Goal: Contribute content: Contribute content

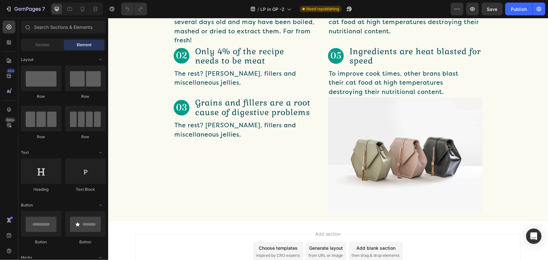
scroll to position [546, 0]
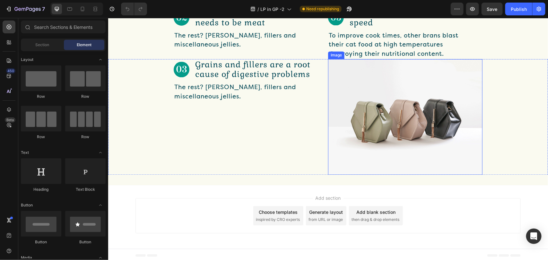
click at [432, 117] on img at bounding box center [405, 117] width 154 height 116
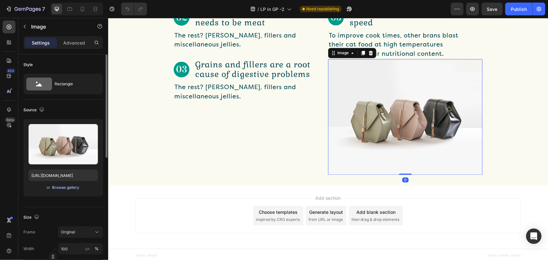
click at [71, 187] on div "Browse gallery" at bounding box center [65, 188] width 27 height 6
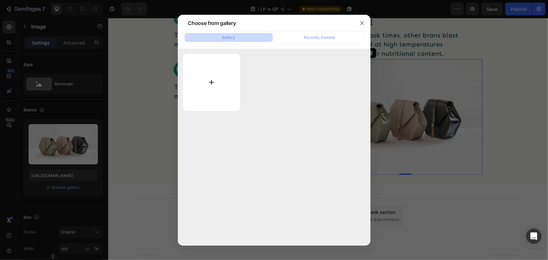
click at [209, 86] on input "file" at bounding box center [211, 82] width 57 height 57
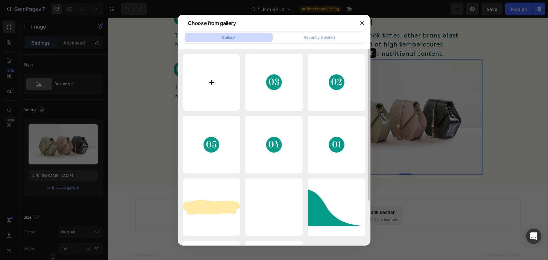
type input "C:\fakepath\image 9.png"
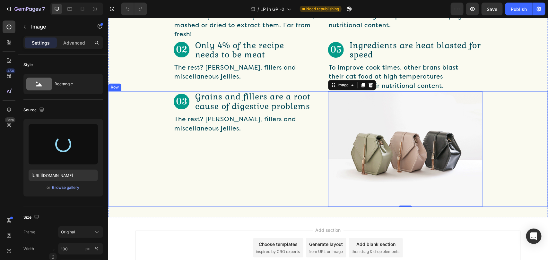
scroll to position [498, 0]
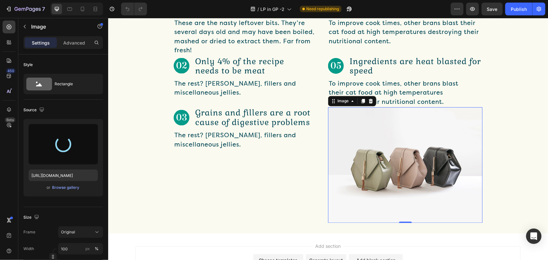
type input "[URL][DOMAIN_NAME]"
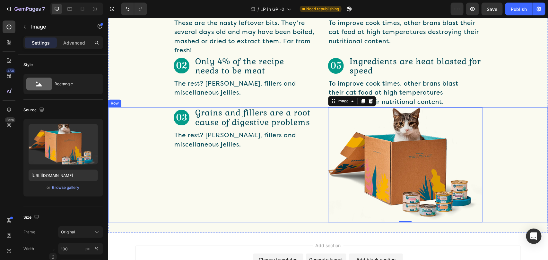
click at [239, 192] on div "Image Grains and fillers are a root cause of digestive problems Text Block Row …" at bounding box center [250, 164] width 154 height 115
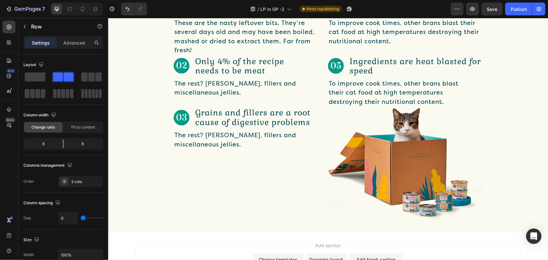
click at [424, 249] on div "Add section Choose templates inspired by CRO experts Generate layout from URL o…" at bounding box center [327, 262] width 385 height 35
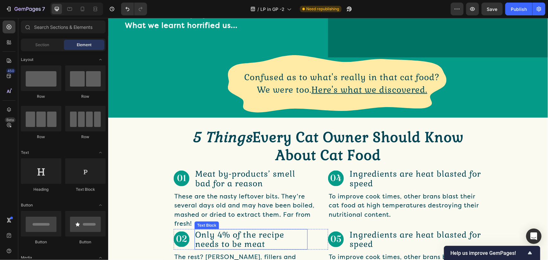
scroll to position [257, 0]
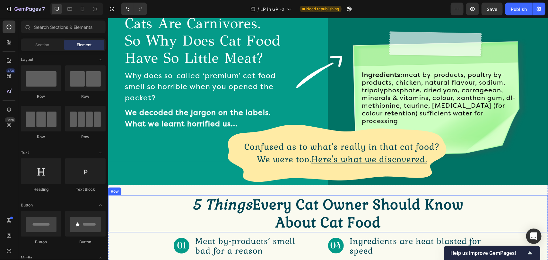
click at [151, 216] on div "5 Things Every Cat Owner Should Know About Cat Food Text Block Row" at bounding box center [327, 213] width 439 height 37
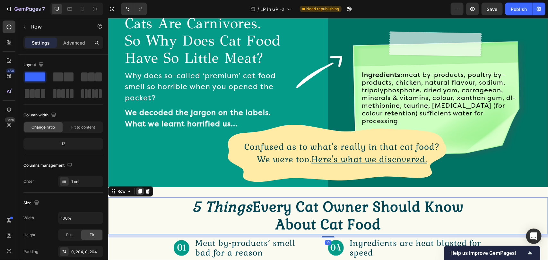
click at [140, 189] on icon at bounding box center [140, 191] width 4 height 4
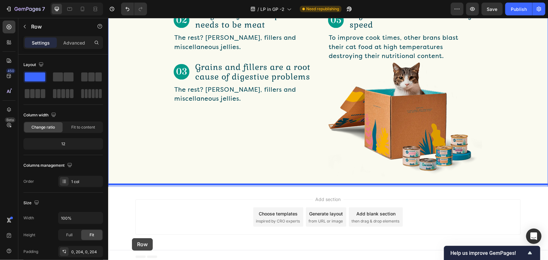
scroll to position [586, 0]
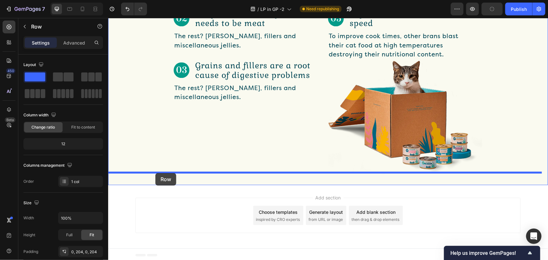
drag, startPoint x: 113, startPoint y: 83, endPoint x: 154, endPoint y: 170, distance: 96.4
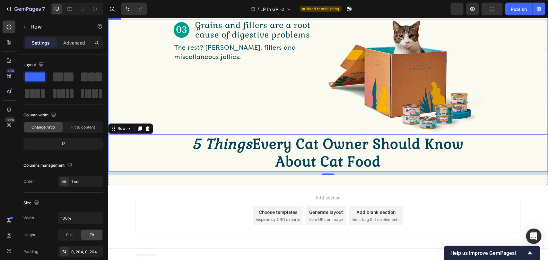
scroll to position [546, 0]
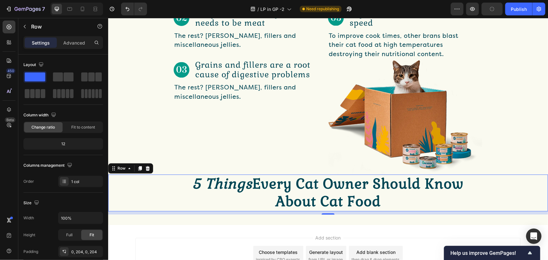
click at [124, 163] on div "Row" at bounding box center [130, 168] width 45 height 10
click at [124, 166] on div "Row" at bounding box center [121, 169] width 11 height 6
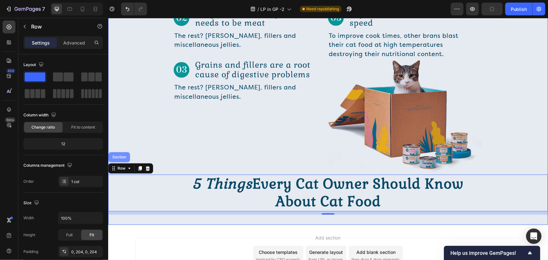
click at [120, 152] on div "Section" at bounding box center [118, 157] width 21 height 10
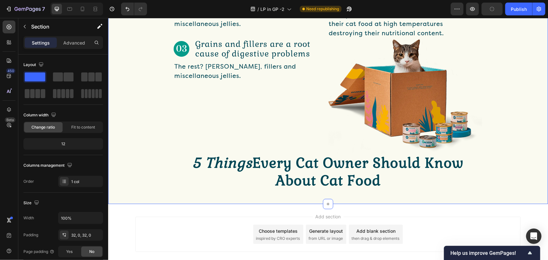
scroll to position [586, 0]
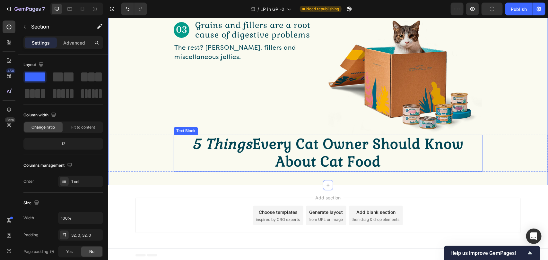
click at [215, 146] on icon "5 Things" at bounding box center [222, 144] width 60 height 18
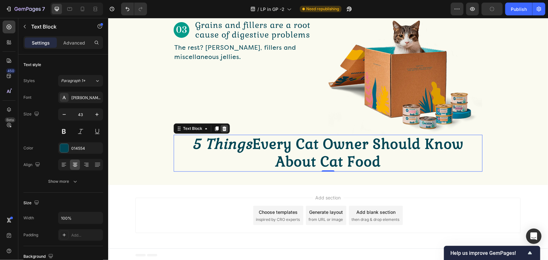
click at [221, 126] on icon at bounding box center [223, 128] width 5 height 5
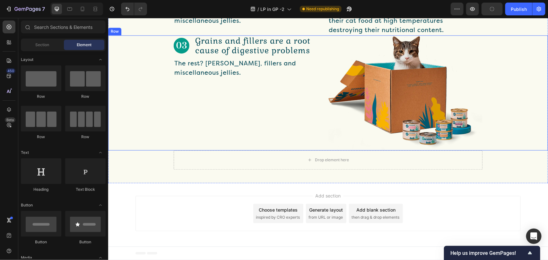
scroll to position [568, 0]
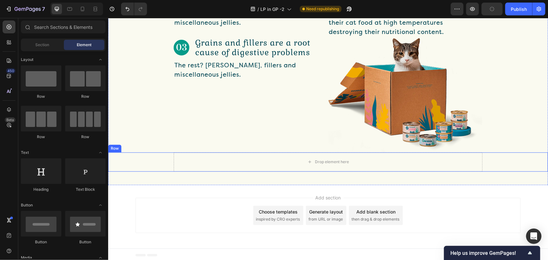
click at [162, 163] on div "Drop element here Row" at bounding box center [327, 161] width 439 height 19
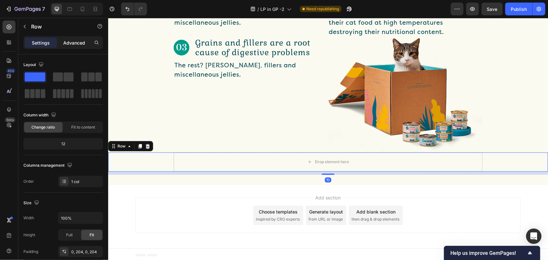
click at [83, 46] on p "Advanced" at bounding box center [74, 42] width 22 height 7
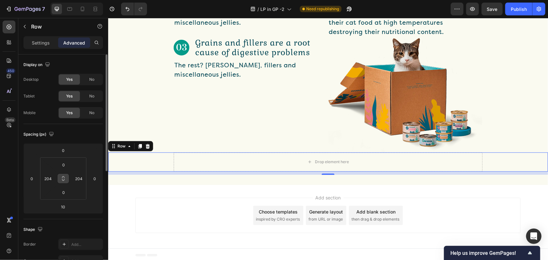
click at [63, 181] on icon at bounding box center [63, 178] width 5 height 5
click at [47, 179] on input "204" at bounding box center [48, 179] width 10 height 10
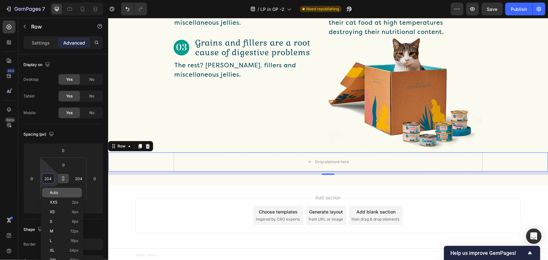
type input "0"
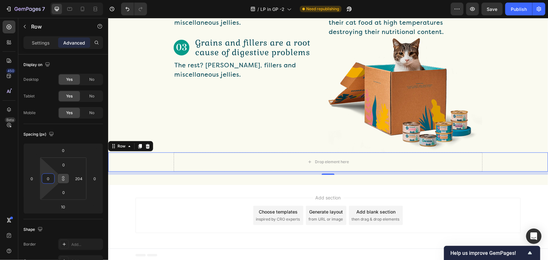
click at [114, 188] on div "Add section Choose templates inspired by CRO experts Generate layout from URL o…" at bounding box center [327, 217] width 439 height 64
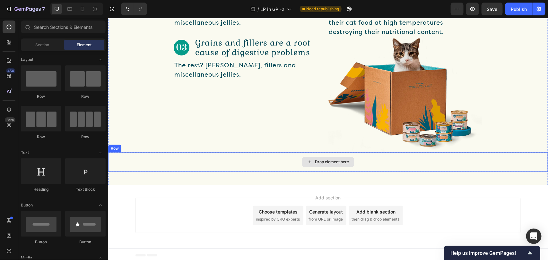
click at [200, 164] on div "Drop element here" at bounding box center [327, 161] width 439 height 19
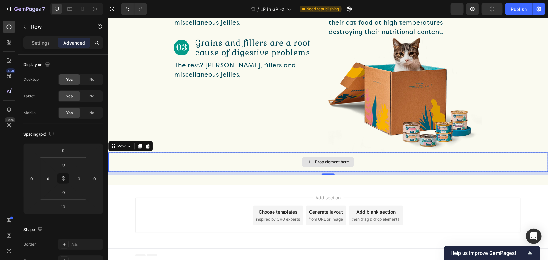
click at [206, 165] on div "Drop element here" at bounding box center [327, 161] width 439 height 19
click at [28, 31] on button "button" at bounding box center [25, 26] width 10 height 10
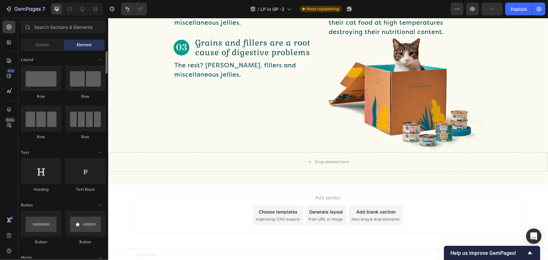
scroll to position [96, 0]
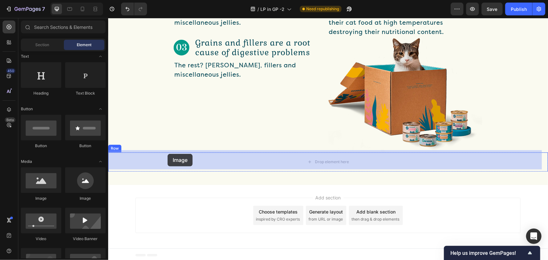
drag, startPoint x: 147, startPoint y: 197, endPoint x: 167, endPoint y: 154, distance: 47.9
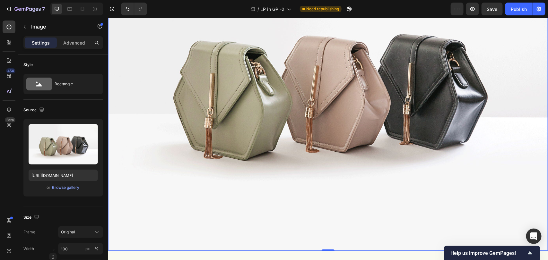
scroll to position [778, 0]
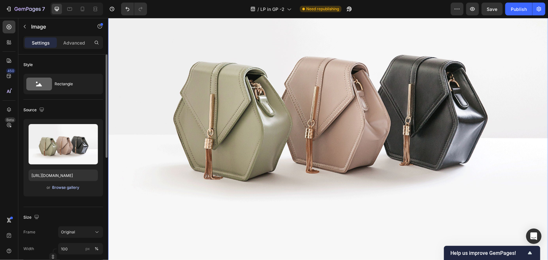
click at [71, 188] on div "Browse gallery" at bounding box center [65, 188] width 27 height 6
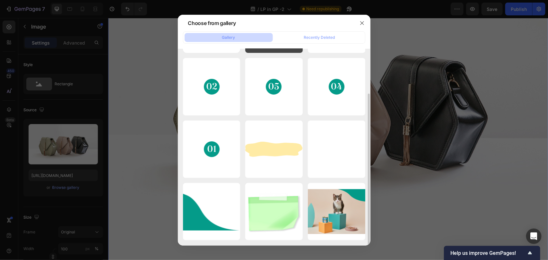
scroll to position [0, 0]
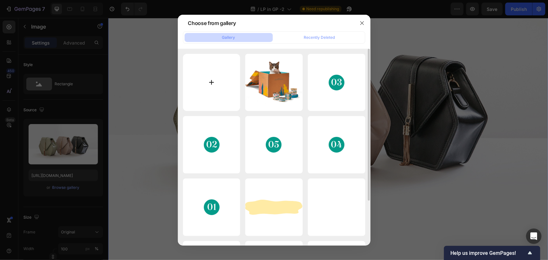
click at [224, 82] on input "file" at bounding box center [211, 82] width 57 height 57
type input "C:\fakepath\Group 1000004744 (1).png"
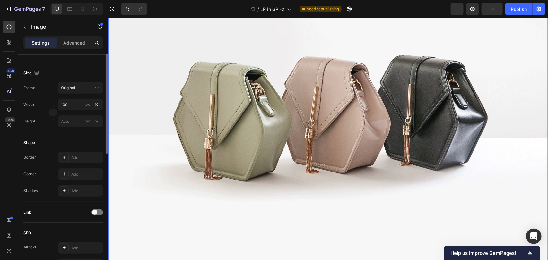
scroll to position [96, 0]
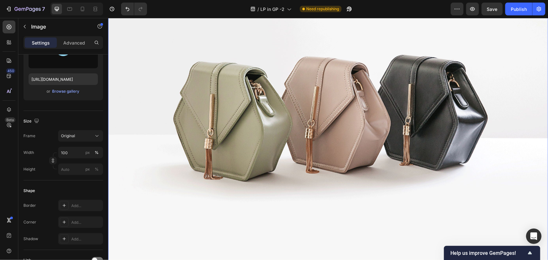
type input "[URL][DOMAIN_NAME]"
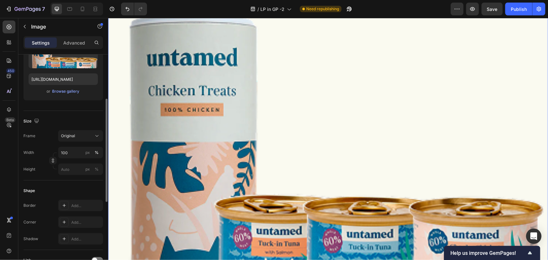
scroll to position [48, 0]
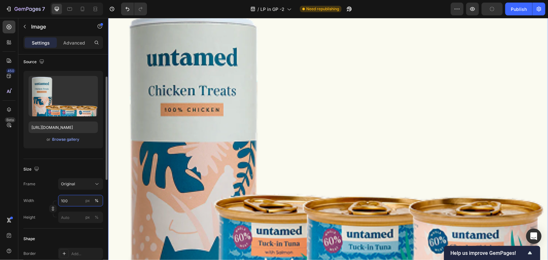
click at [70, 199] on input "100" at bounding box center [80, 201] width 45 height 12
click at [90, 200] on button "px" at bounding box center [88, 201] width 8 height 8
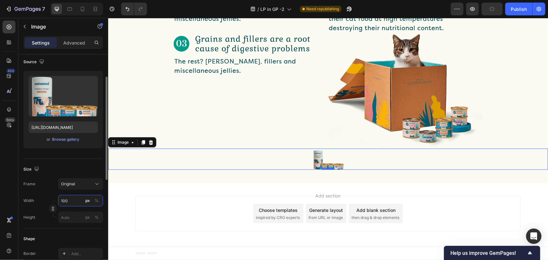
scroll to position [570, 0]
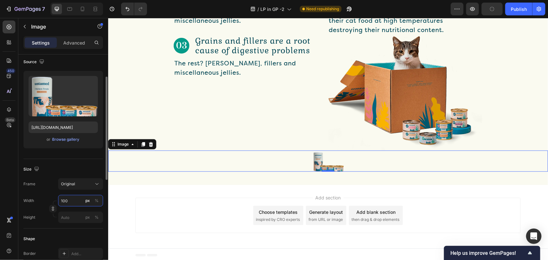
click at [79, 201] on input "100" at bounding box center [80, 201] width 45 height 12
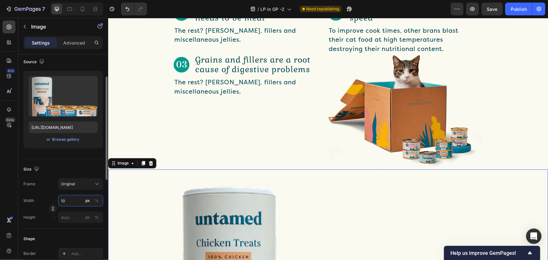
type input "1"
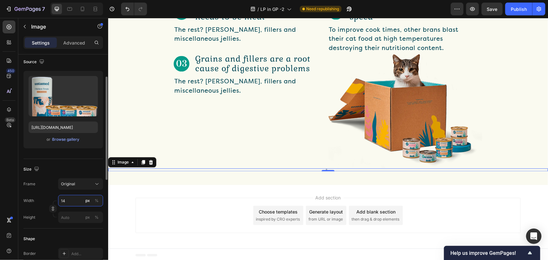
type input "1"
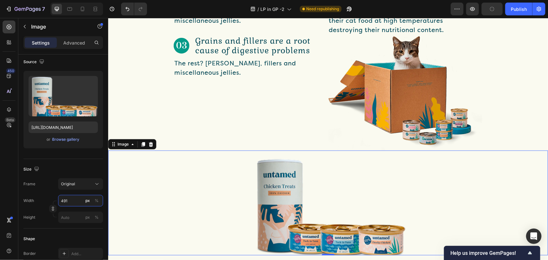
type input "491"
click at [115, 205] on div at bounding box center [327, 202] width 439 height 105
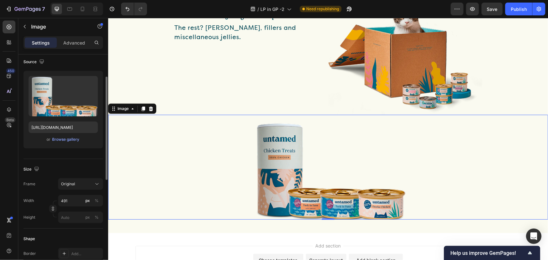
scroll to position [0, 0]
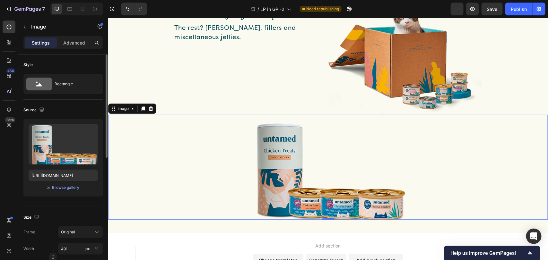
click at [192, 149] on div at bounding box center [327, 167] width 439 height 105
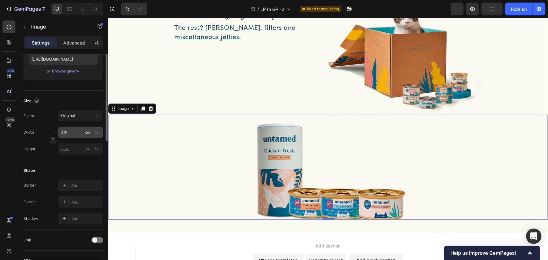
scroll to position [68, 0]
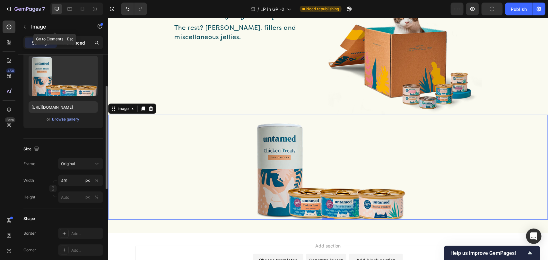
click at [70, 40] on p "Advanced" at bounding box center [74, 42] width 22 height 7
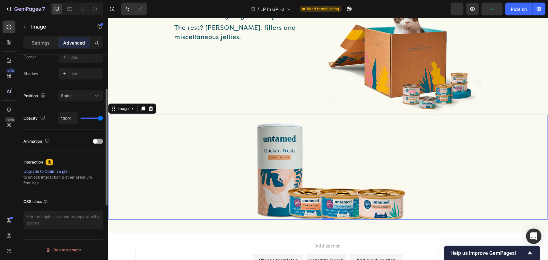
scroll to position [157, 0]
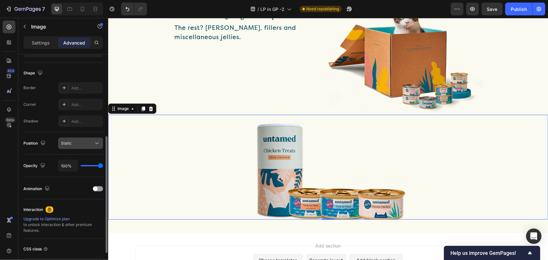
click at [83, 142] on div "Static" at bounding box center [77, 144] width 33 height 6
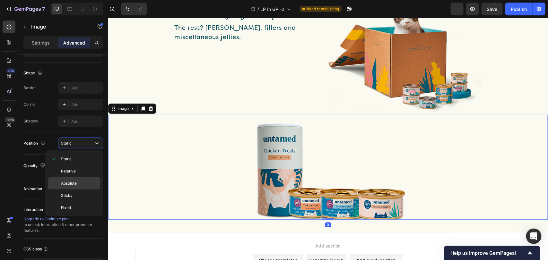
click at [84, 184] on p "Absolute" at bounding box center [79, 184] width 37 height 6
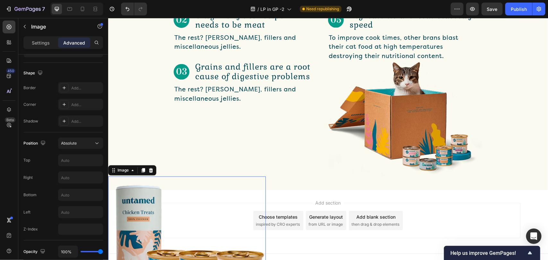
scroll to position [523, 0]
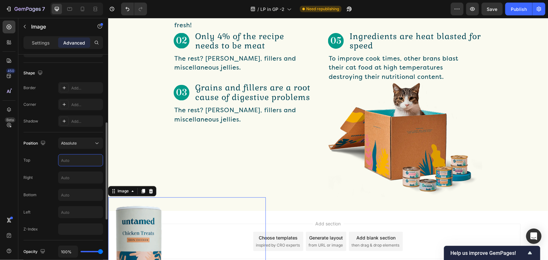
click at [84, 164] on input "text" at bounding box center [80, 161] width 44 height 12
type input "0"
click at [73, 192] on input "text" at bounding box center [80, 195] width 44 height 12
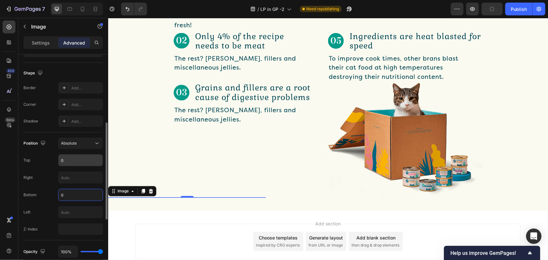
type input "0"
click at [72, 161] on input "0" at bounding box center [80, 161] width 44 height 12
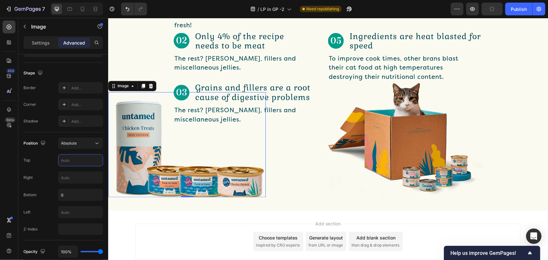
click at [179, 226] on div "Add section Choose templates inspired by CRO experts Generate layout from URL o…" at bounding box center [327, 241] width 385 height 35
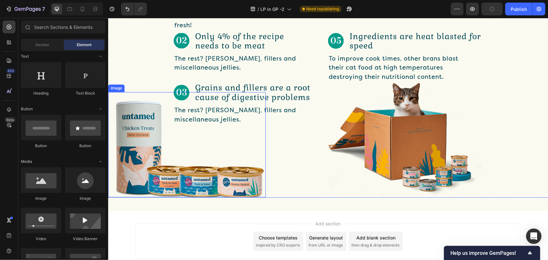
click at [172, 167] on img at bounding box center [187, 144] width 158 height 105
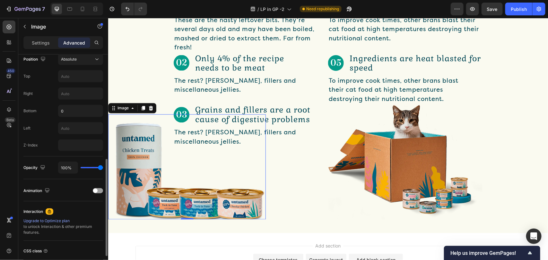
scroll to position [144, 0]
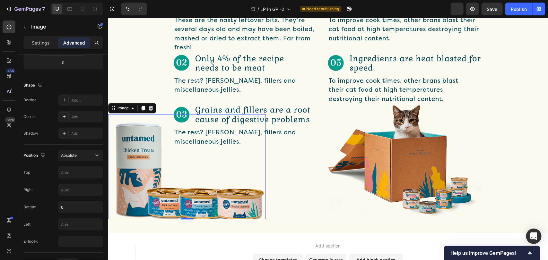
click at [43, 36] on div "Settings Advanced" at bounding box center [63, 42] width 80 height 13
click at [43, 40] on p "Settings" at bounding box center [41, 42] width 18 height 7
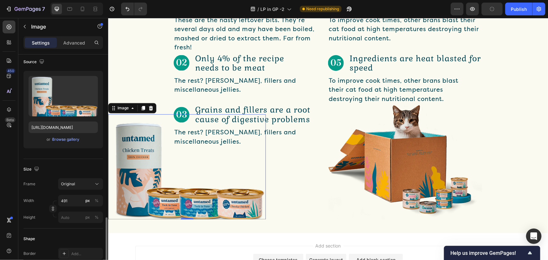
scroll to position [0, 0]
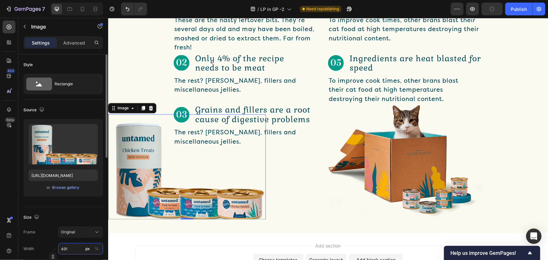
click at [67, 250] on input "491" at bounding box center [80, 249] width 45 height 12
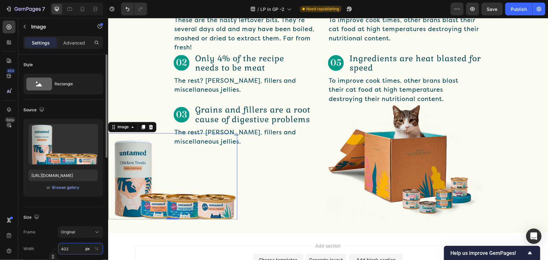
type input "403"
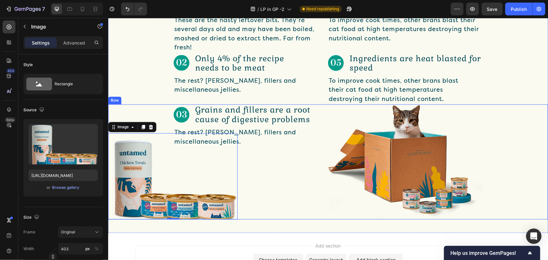
click at [259, 186] on div "Image Grains and fillers are a root cause of digestive problems Text Block Row …" at bounding box center [250, 161] width 154 height 115
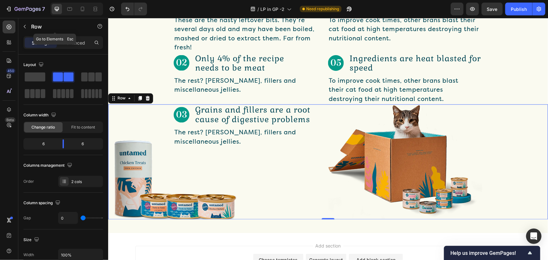
click at [73, 35] on div "Row" at bounding box center [54, 26] width 73 height 17
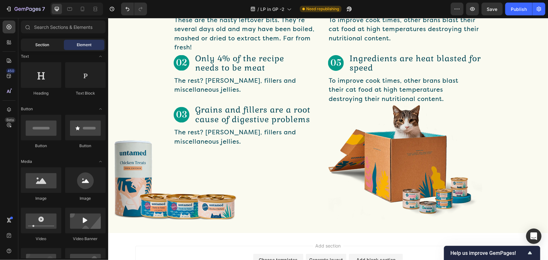
click at [31, 42] on div "Section" at bounding box center [42, 45] width 40 height 10
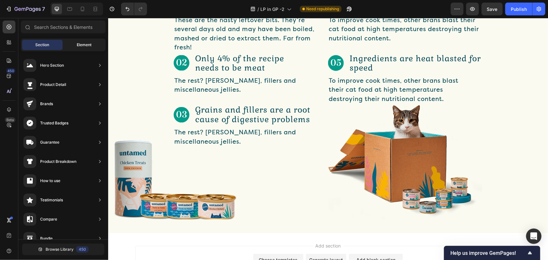
click at [64, 42] on div "Element" at bounding box center [84, 45] width 40 height 10
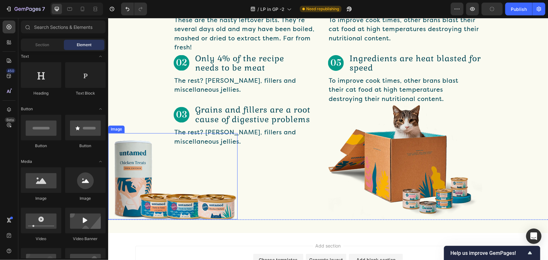
click at [183, 183] on img at bounding box center [172, 176] width 129 height 86
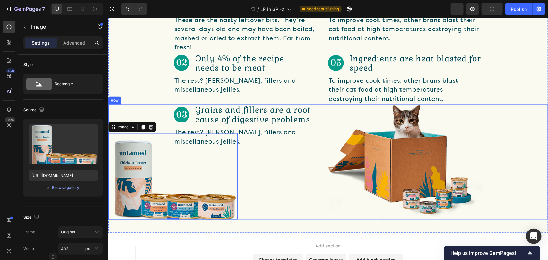
click at [258, 174] on div "Image Grains and fillers are a root cause of digestive problems Text Block Row …" at bounding box center [250, 161] width 154 height 115
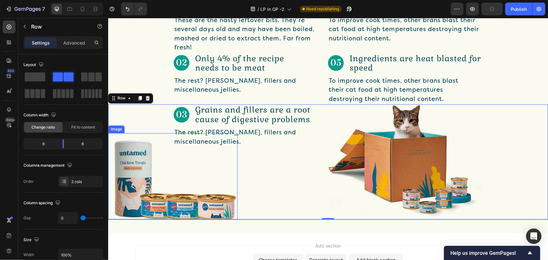
click at [132, 159] on img at bounding box center [172, 176] width 129 height 86
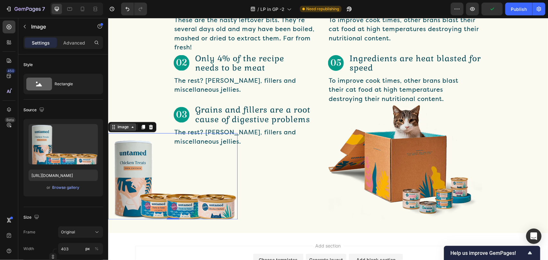
click at [123, 125] on div "Image" at bounding box center [123, 127] width 14 height 6
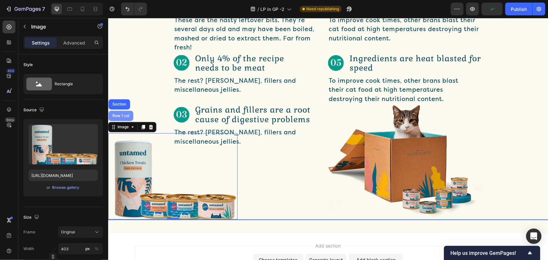
click at [126, 114] on div "Row 1 col" at bounding box center [121, 116] width 20 height 4
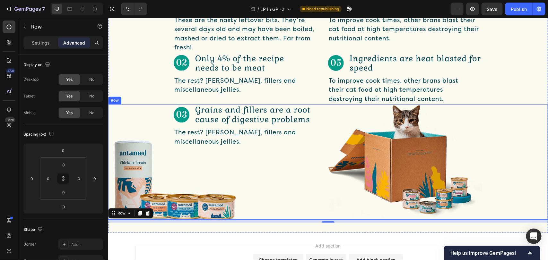
click at [273, 158] on div "Image Grains and fillers are a root cause of digestive problems Text Block Row …" at bounding box center [250, 161] width 154 height 115
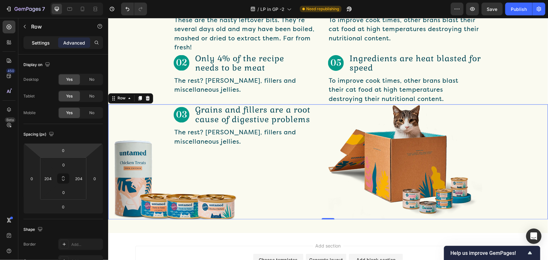
click at [42, 42] on p "Settings" at bounding box center [41, 42] width 18 height 7
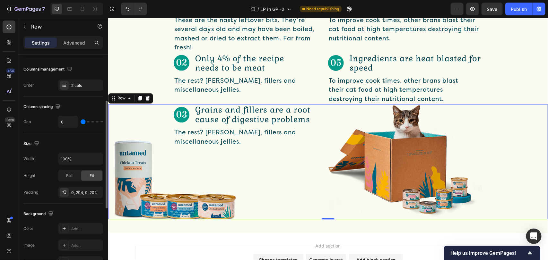
scroll to position [144, 0]
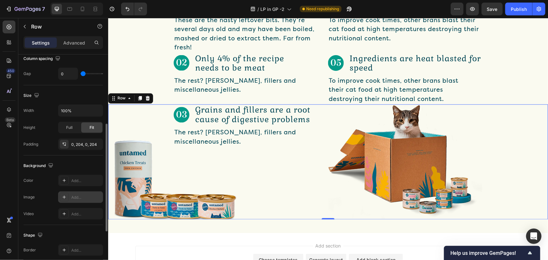
click at [78, 196] on div "Add..." at bounding box center [86, 198] width 30 height 6
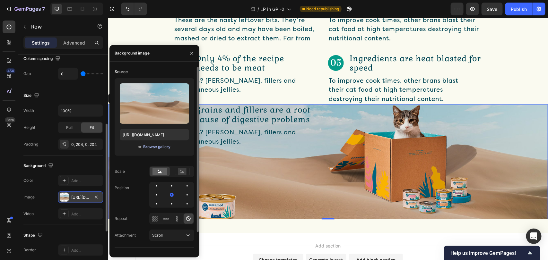
click at [162, 145] on div "Browse gallery" at bounding box center [156, 147] width 27 height 6
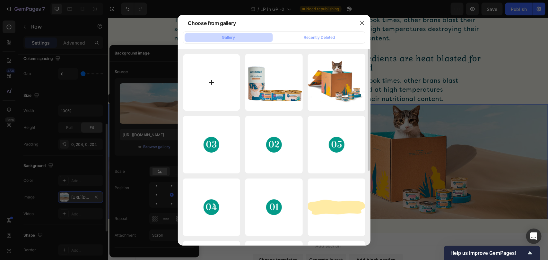
click at [197, 64] on input "file" at bounding box center [211, 82] width 57 height 57
type input "C:\fakepath\Vector 57.svg"
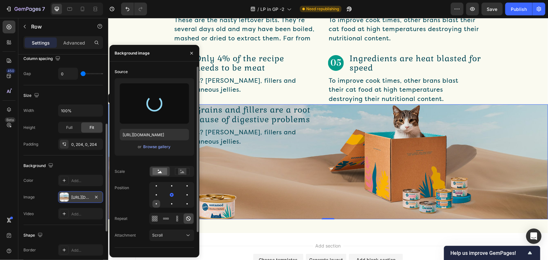
click at [156, 202] on div at bounding box center [156, 204] width 8 height 8
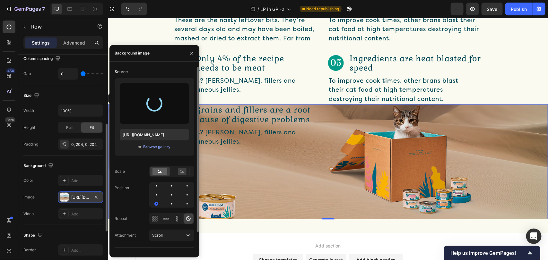
type input "[URL][DOMAIN_NAME]"
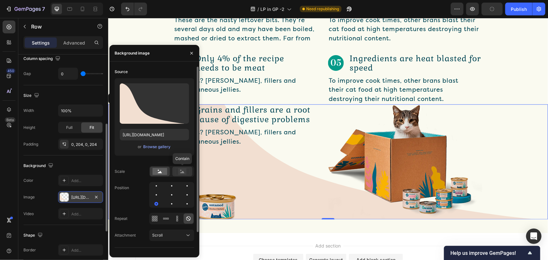
click at [181, 169] on rect at bounding box center [182, 171] width 8 height 6
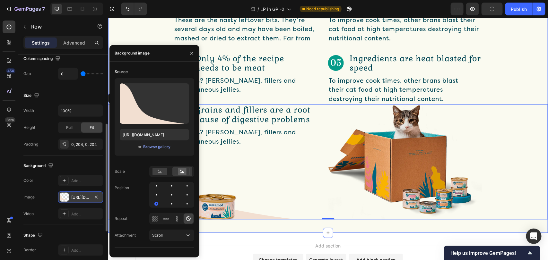
click at [261, 220] on div "5 Things Every Cat Owner Should Know About Cat Food Text Block Row Image Meat b…" at bounding box center [327, 87] width 439 height 292
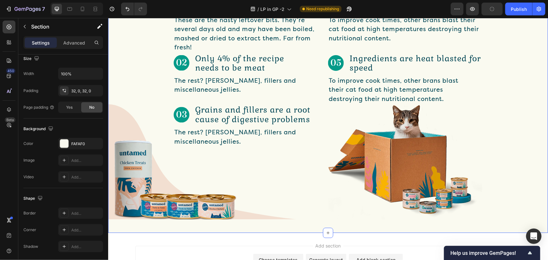
scroll to position [0, 0]
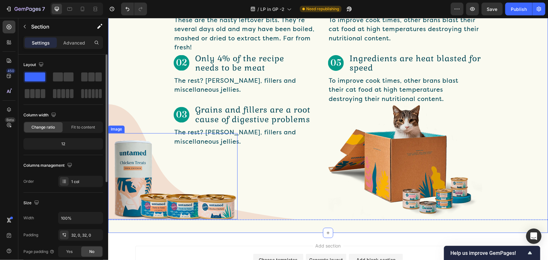
click at [197, 133] on img at bounding box center [172, 176] width 129 height 86
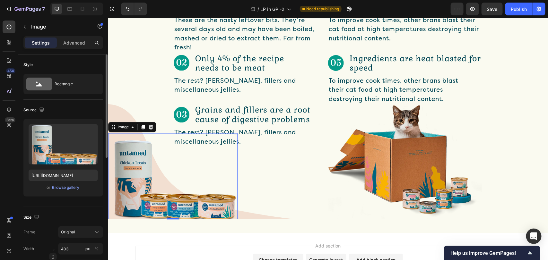
click at [197, 133] on img at bounding box center [172, 176] width 129 height 86
click at [244, 135] on p "The rest? [PERSON_NAME], fillers and miscellaneous jellies." at bounding box center [237, 137] width 127 height 18
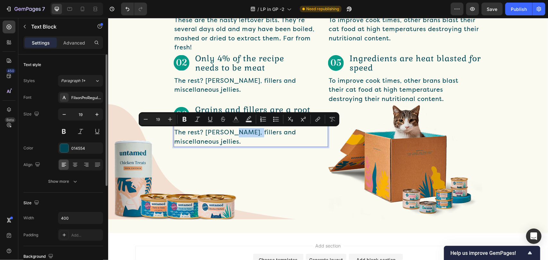
click at [241, 132] on p "The rest? [PERSON_NAME], fillers and miscellaneous jellies." at bounding box center [237, 137] width 127 height 18
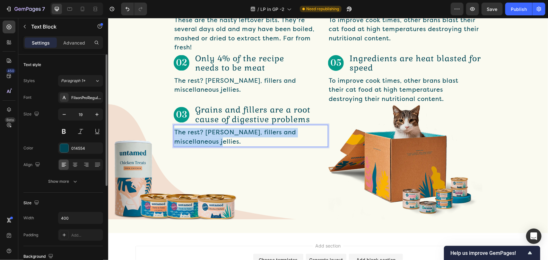
click at [241, 132] on p "The rest? [PERSON_NAME], fillers and miscellaneous jellies." at bounding box center [237, 137] width 127 height 18
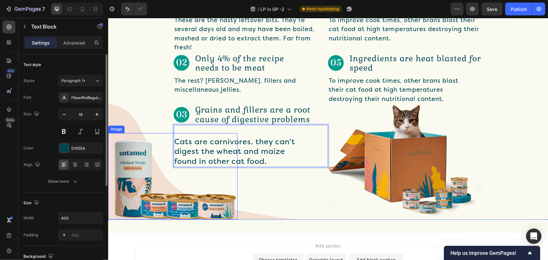
click at [203, 134] on img at bounding box center [172, 176] width 129 height 86
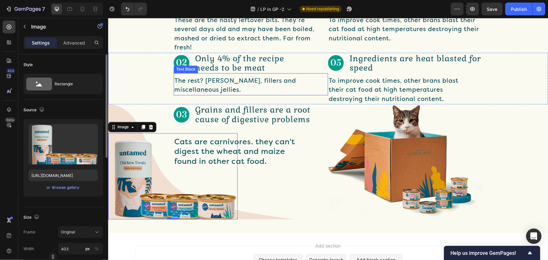
click at [228, 85] on p "The rest? [PERSON_NAME], fillers and miscellaneous jellies." at bounding box center [237, 85] width 127 height 18
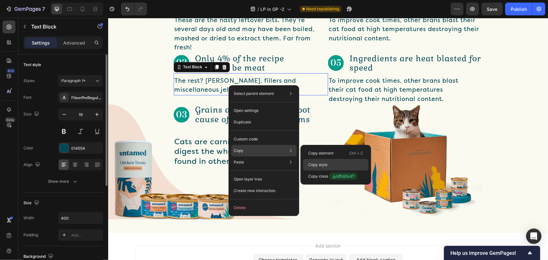
click at [314, 161] on div "Copy style" at bounding box center [335, 165] width 65 height 12
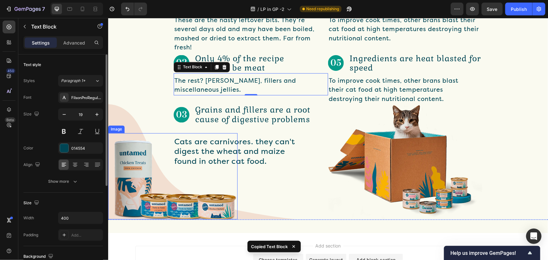
click at [226, 146] on img at bounding box center [172, 176] width 129 height 86
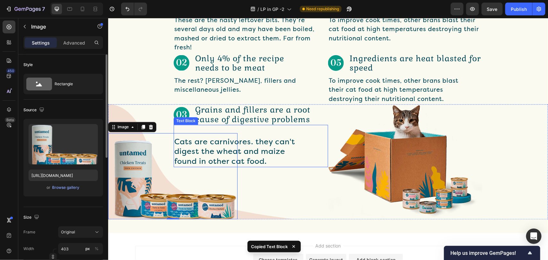
click at [246, 146] on span "Cats are carnivores. they can't digest the wheat and maize found in other cat f…" at bounding box center [234, 151] width 121 height 29
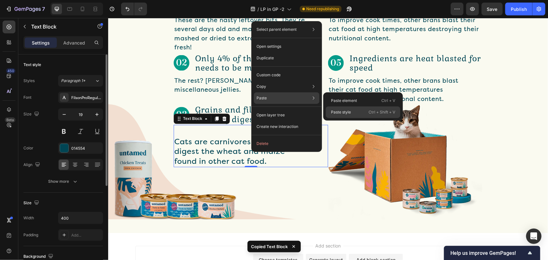
click at [369, 115] on p "Ctrl + Shift + V" at bounding box center [381, 112] width 27 height 6
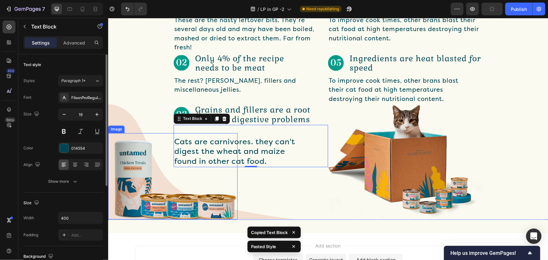
click at [188, 135] on img at bounding box center [172, 176] width 129 height 86
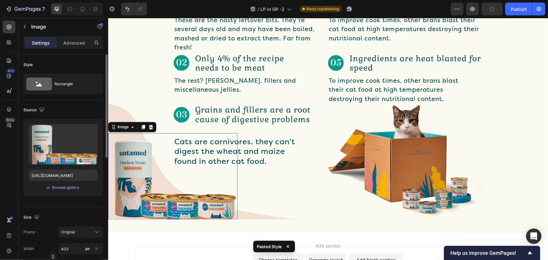
click at [258, 142] on span "Cats are carnivores. they can't digest the wheat and maize found in other cat f…" at bounding box center [234, 151] width 121 height 29
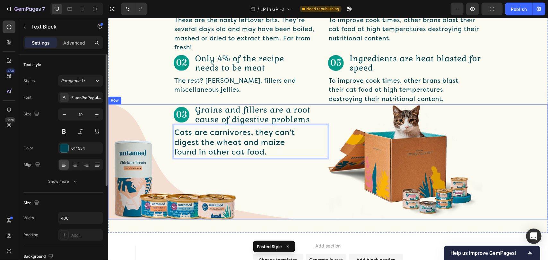
click at [315, 194] on div "Image Grains and fillers are a root cause of digestive problems Text Block Row …" at bounding box center [250, 161] width 154 height 115
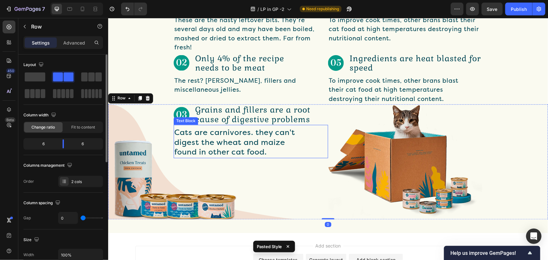
click at [269, 150] on p "Cats are carnivores. they can't digest the wheat and maize found in other cat f…" at bounding box center [237, 143] width 127 height 30
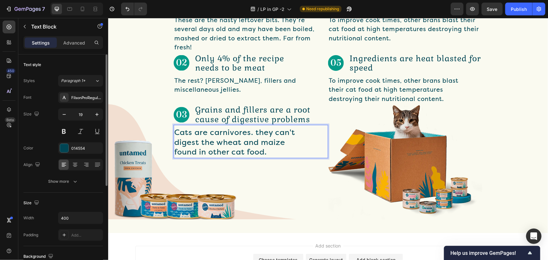
click at [258, 145] on span "Cats are carnivores. they can't digest the wheat and maize found in other cat f…" at bounding box center [234, 142] width 121 height 29
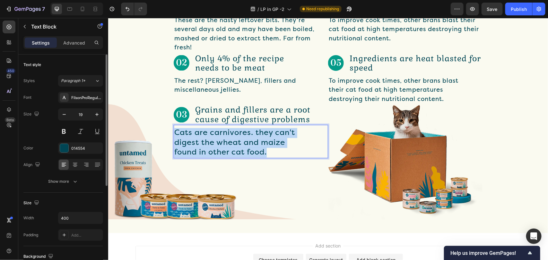
click at [258, 145] on span "Cats are carnivores. they can't digest the wheat and maize found in other cat f…" at bounding box center [234, 142] width 121 height 29
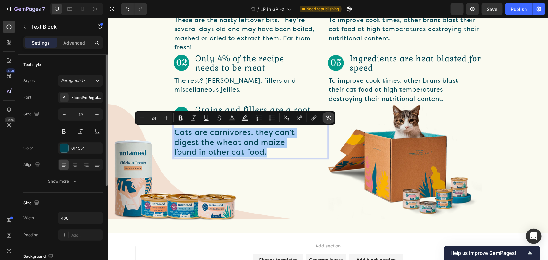
click at [326, 113] on button "Remove Format" at bounding box center [328, 118] width 12 height 12
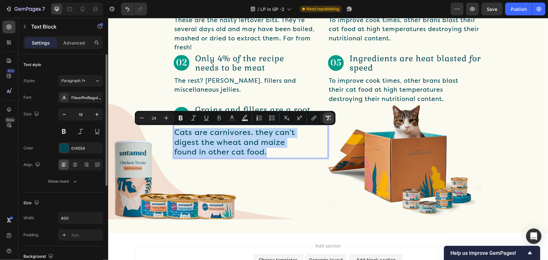
type input "19"
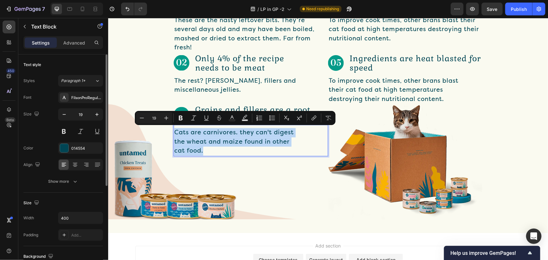
click at [249, 149] on p "Cats are carnivores. they can't digest the wheat and maize found in other cat f…" at bounding box center [237, 142] width 127 height 28
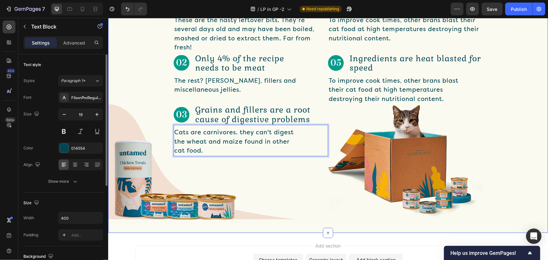
click at [318, 202] on div "Image Grains and fillers are a root cause of digestive problems Text Block Row …" at bounding box center [250, 161] width 154 height 115
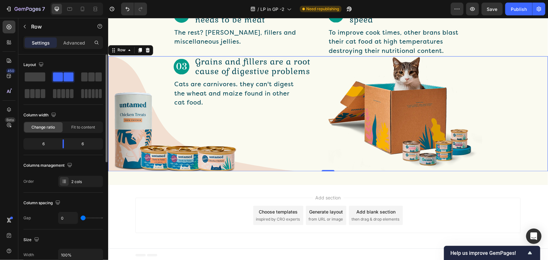
scroll to position [501, 0]
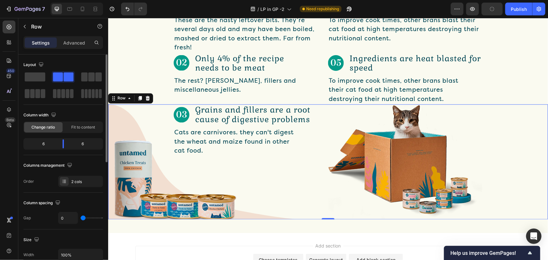
click at [124, 118] on div "Image Grains and fillers are a root cause of digestive problems Text Block Row …" at bounding box center [327, 161] width 439 height 115
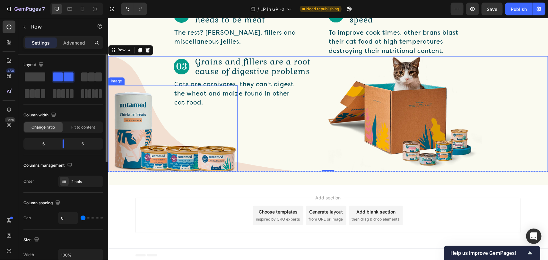
click at [128, 107] on img at bounding box center [172, 128] width 129 height 86
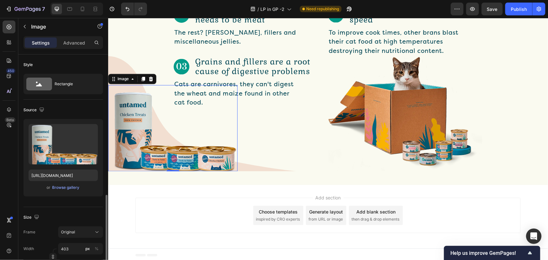
scroll to position [96, 0]
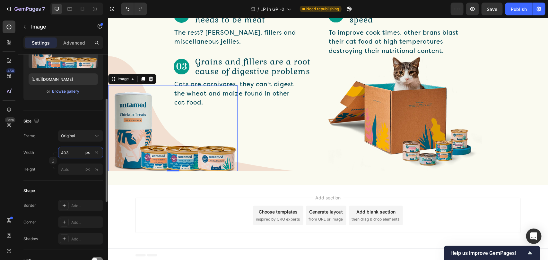
click at [69, 155] on input "403" at bounding box center [80, 153] width 45 height 12
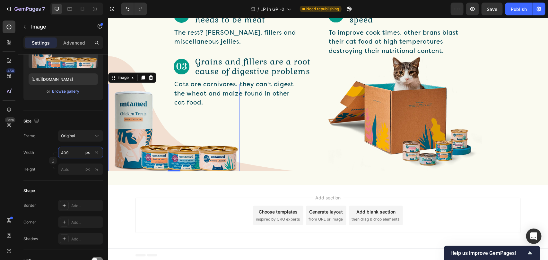
type input "410"
click at [294, 143] on div "Image Grains and fillers are a root cause of digestive problems Text Block Row …" at bounding box center [250, 113] width 154 height 115
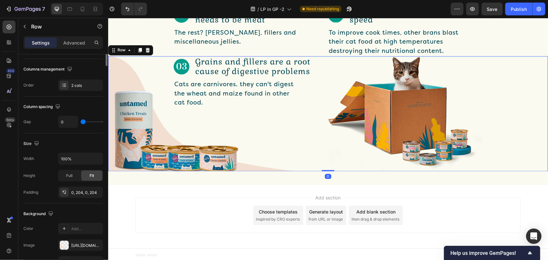
scroll to position [0, 0]
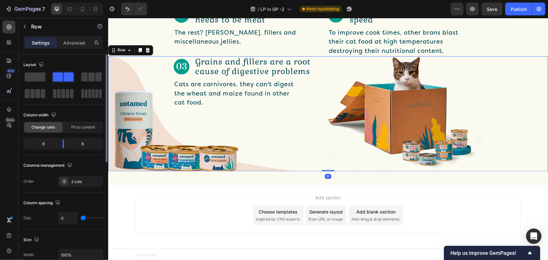
click at [246, 166] on div "Image Grains and fillers are a root cause of digestive problems Text Block Row …" at bounding box center [250, 113] width 154 height 115
click at [251, 164] on div "Image Grains and fillers are a root cause of digestive problems Text Block Row …" at bounding box center [250, 113] width 154 height 115
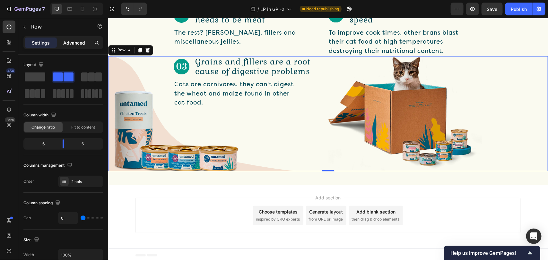
click at [72, 39] on p "Advanced" at bounding box center [74, 42] width 22 height 7
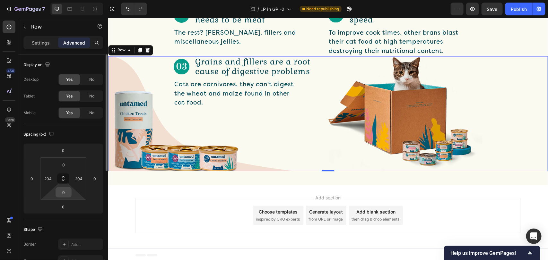
scroll to position [48, 0]
